Goal: Information Seeking & Learning: Learn about a topic

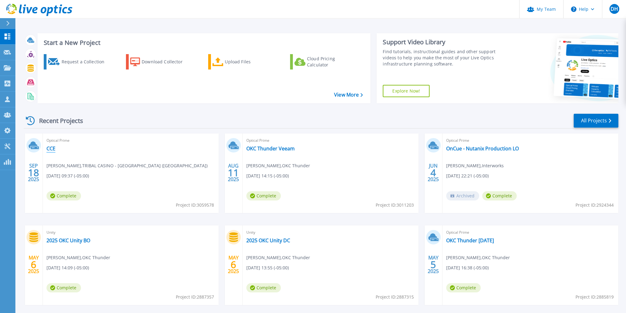
click at [53, 147] on link "CCE" at bounding box center [50, 149] width 9 height 6
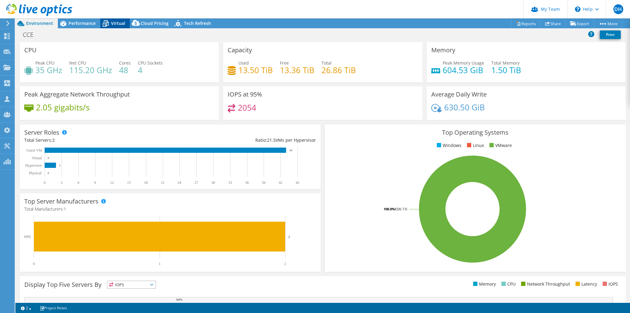
click at [103, 23] on icon at bounding box center [105, 23] width 11 height 11
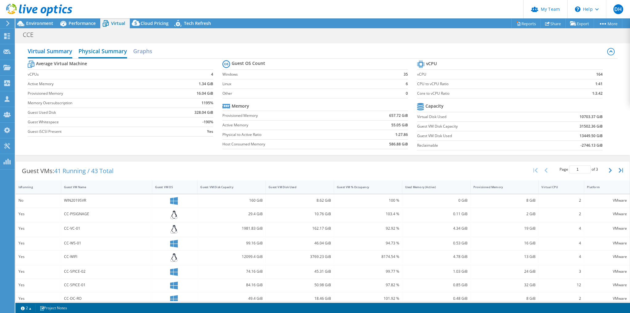
click at [95, 50] on h2 "Physical Summary" at bounding box center [103, 52] width 49 height 14
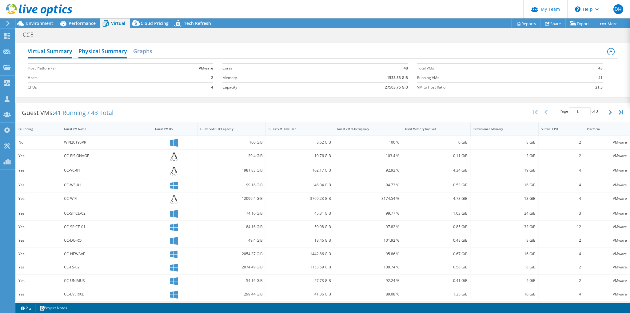
click at [47, 51] on h2 "Virtual Summary" at bounding box center [50, 52] width 45 height 14
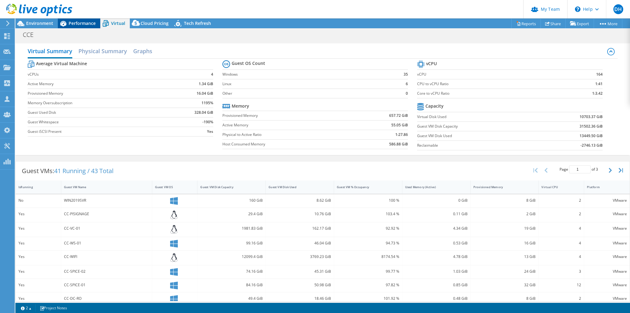
click at [75, 25] on span "Performance" at bounding box center [82, 23] width 27 height 6
